Goal: Information Seeking & Learning: Learn about a topic

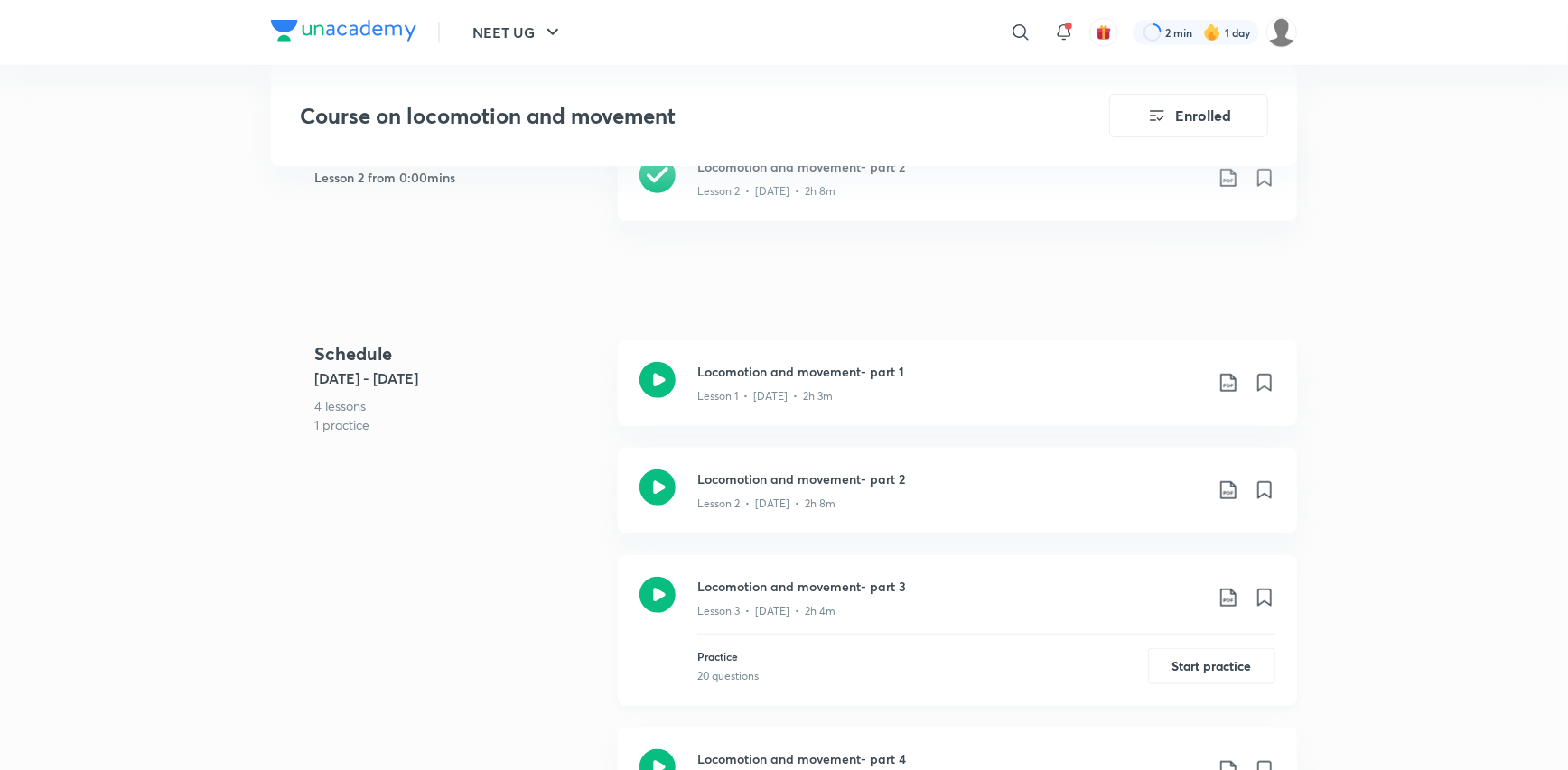
click at [1227, 591] on icon at bounding box center [1228, 598] width 21 height 21
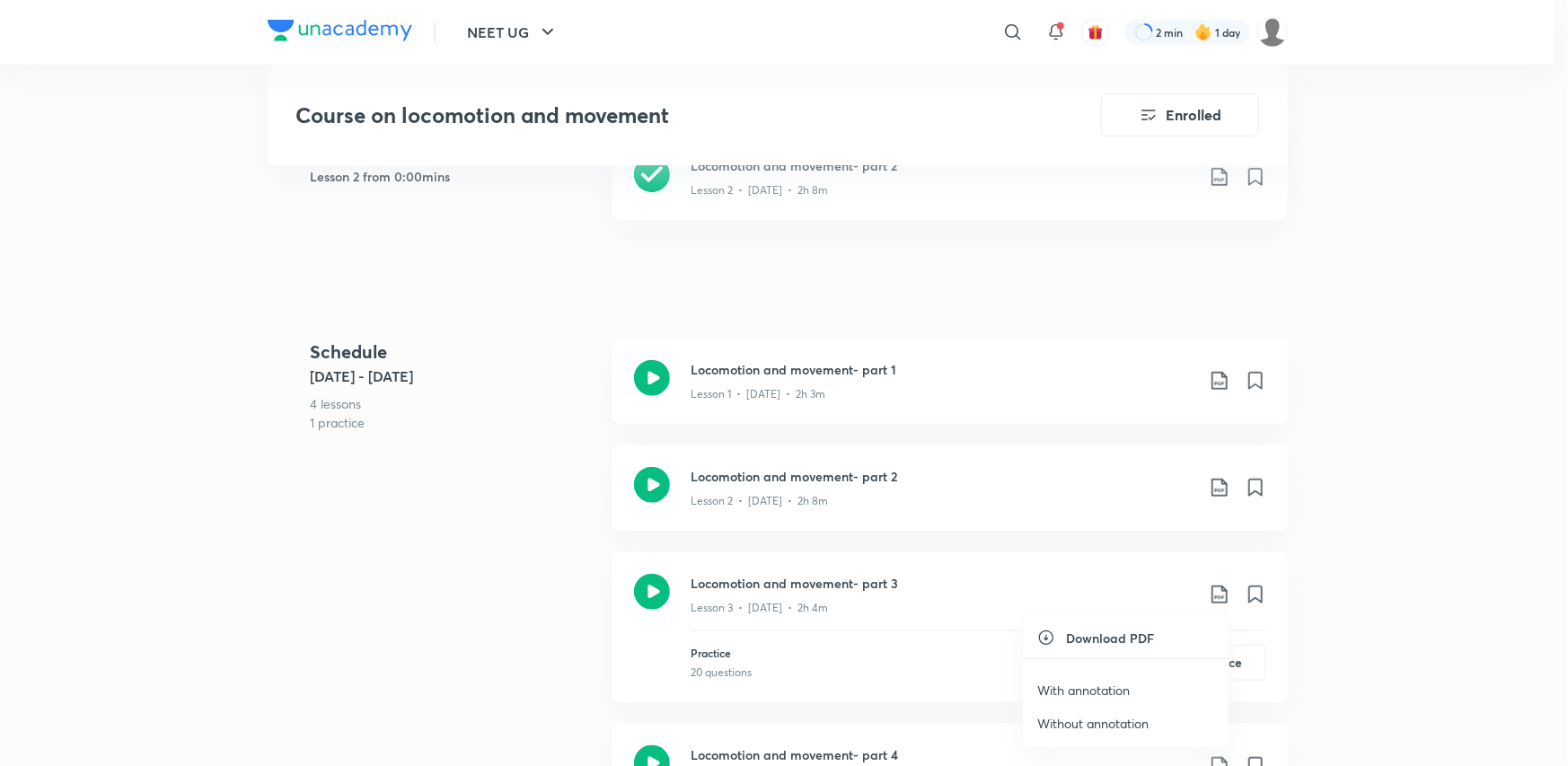
click at [1126, 691] on p "With annotation" at bounding box center [1084, 691] width 92 height 19
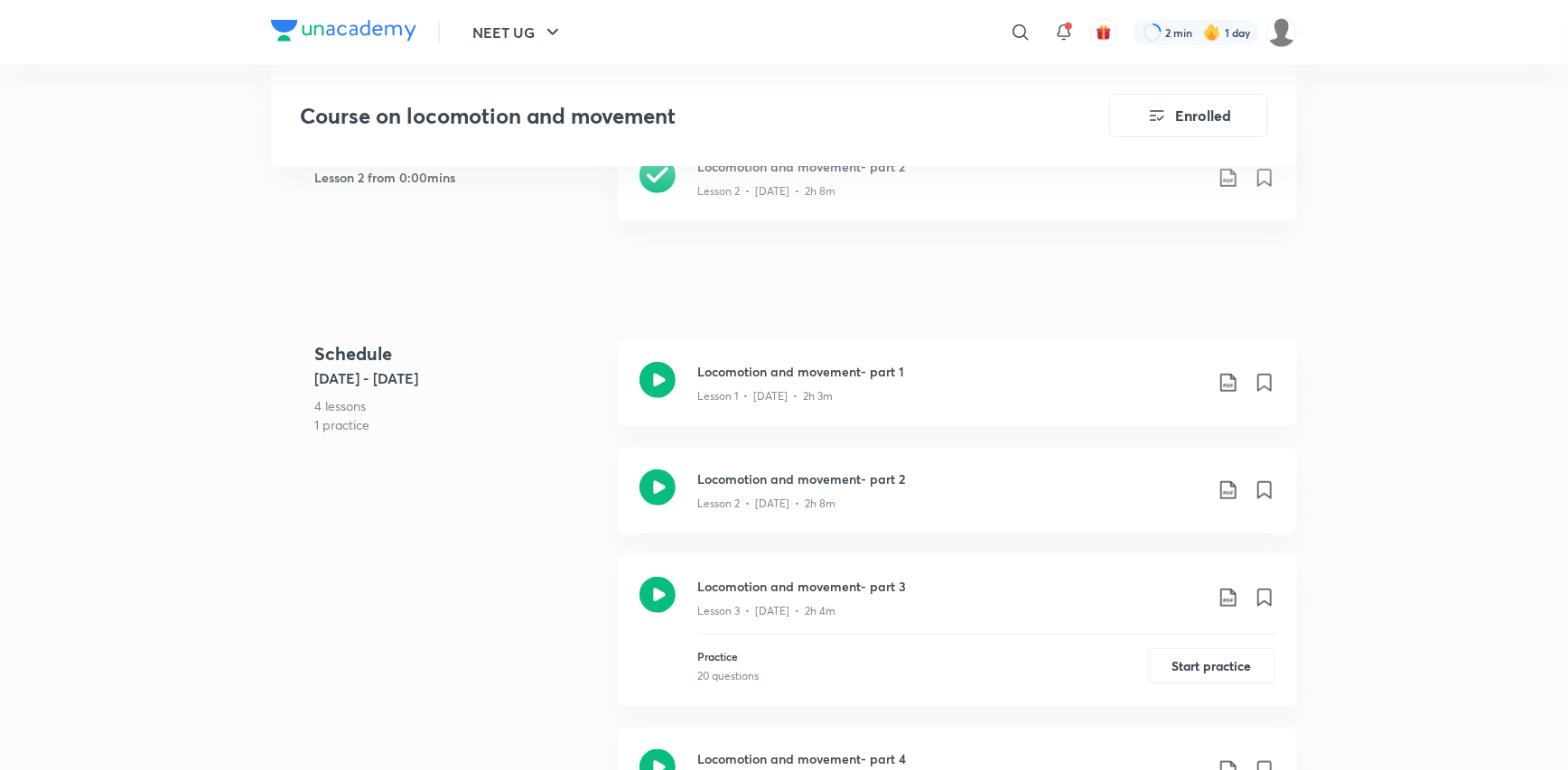
drag, startPoint x: 1373, startPoint y: 361, endPoint x: 1368, endPoint y: 351, distance: 11.2
click at [1369, 354] on div "NEET UG ​ 2 min 1 day Course on locomotion and movement Enrolled NEET UG Plus S…" at bounding box center [784, 513] width 1568 height 2832
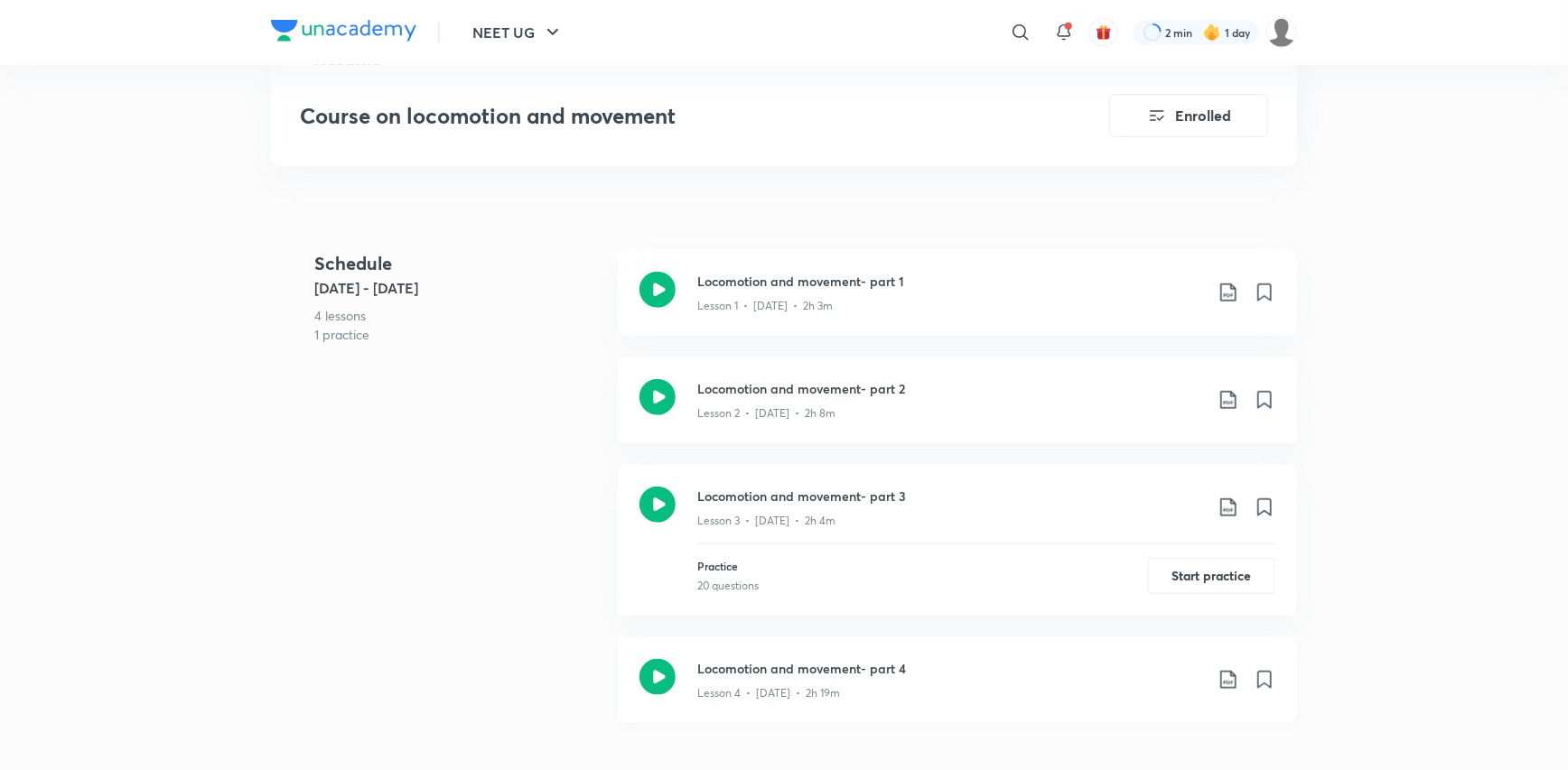
click at [1229, 684] on icon at bounding box center [1228, 680] width 21 height 21
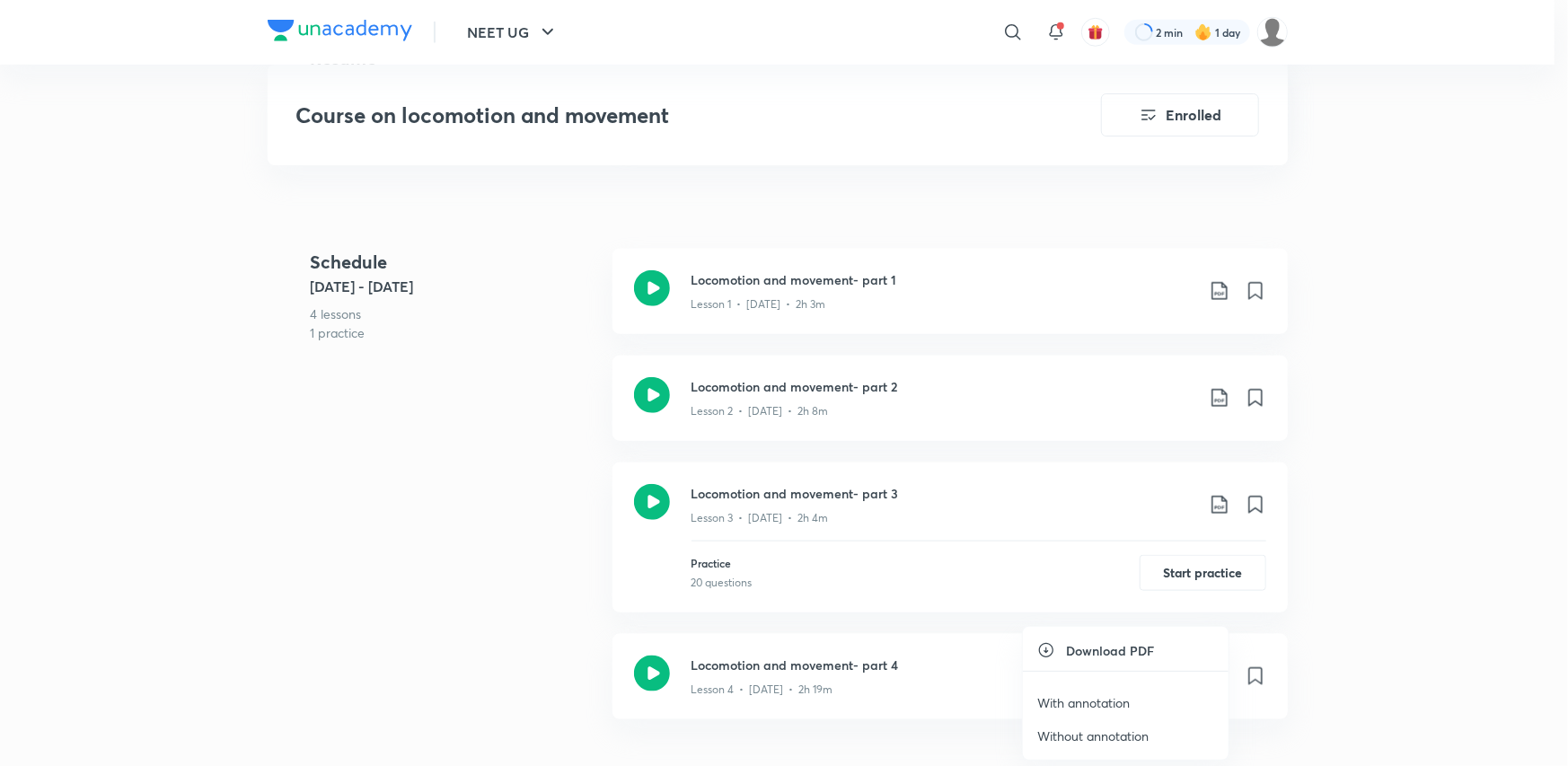
click at [1132, 694] on li "With annotation" at bounding box center [1126, 702] width 206 height 34
click at [1121, 694] on p "With annotation" at bounding box center [1084, 703] width 92 height 19
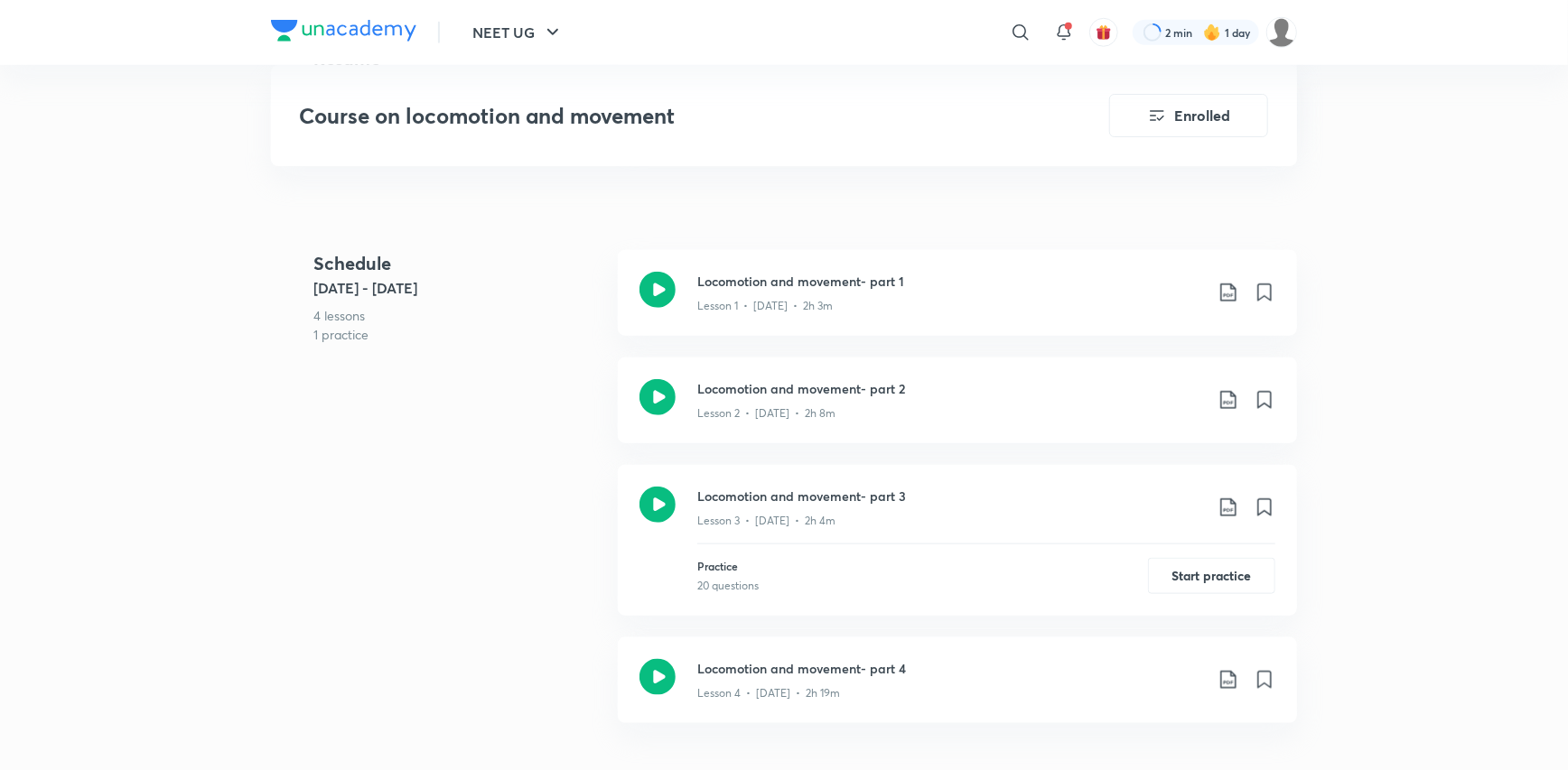
scroll to position [0, 0]
click at [655, 685] on icon at bounding box center [657, 677] width 36 height 36
